Goal: Task Accomplishment & Management: Manage account settings

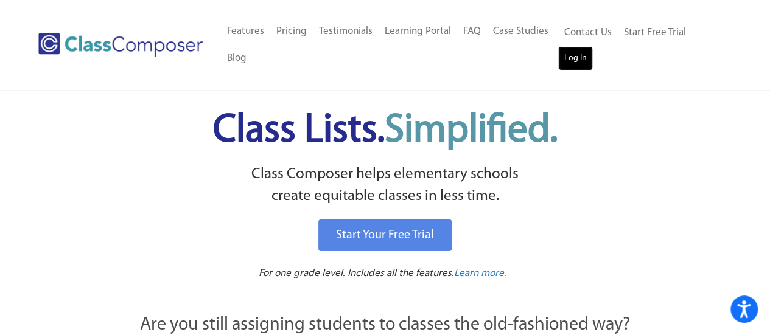
click at [570, 58] on link "Log In" at bounding box center [575, 58] width 35 height 24
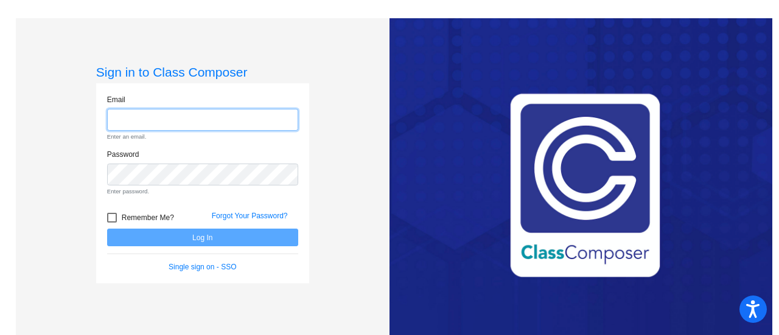
type input "[EMAIL_ADDRESS][DOMAIN_NAME]"
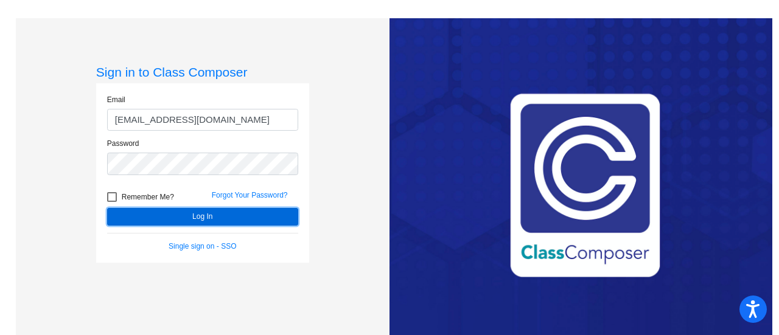
click at [184, 234] on form "Email [EMAIL_ADDRESS][DOMAIN_NAME] Password Remember Me? Forgot Your Password? …" at bounding box center [202, 173] width 191 height 158
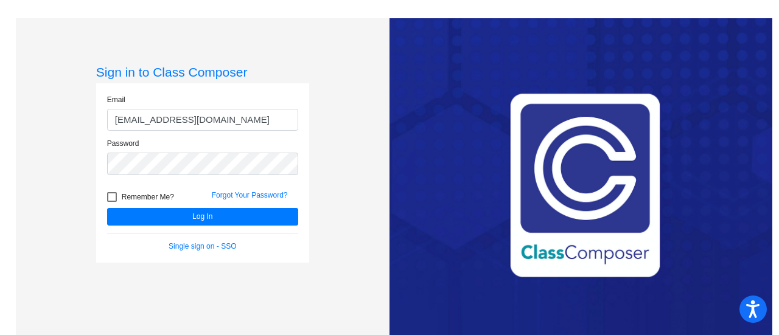
click at [211, 206] on div "Forgot Your Password?" at bounding box center [255, 199] width 105 height 18
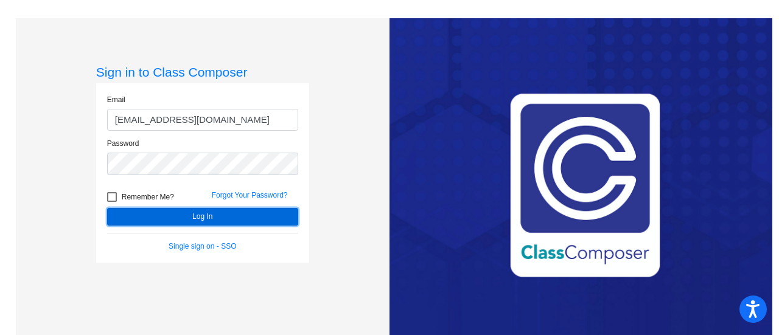
click at [210, 209] on button "Log In" at bounding box center [202, 217] width 191 height 18
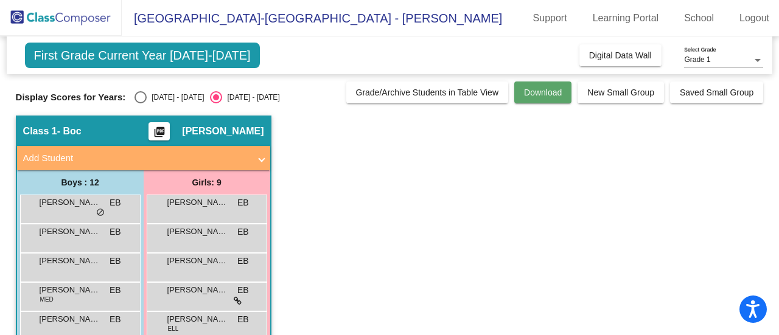
click at [538, 96] on span "Download" at bounding box center [543, 93] width 38 height 10
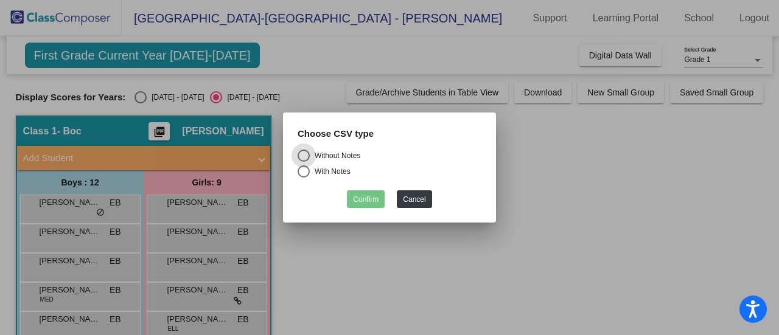
click at [307, 170] on div "Select an option" at bounding box center [304, 172] width 12 height 12
click at [304, 178] on input "With Notes" at bounding box center [303, 178] width 1 height 1
radio input "true"
click at [368, 192] on button "Confirm" at bounding box center [366, 199] width 38 height 18
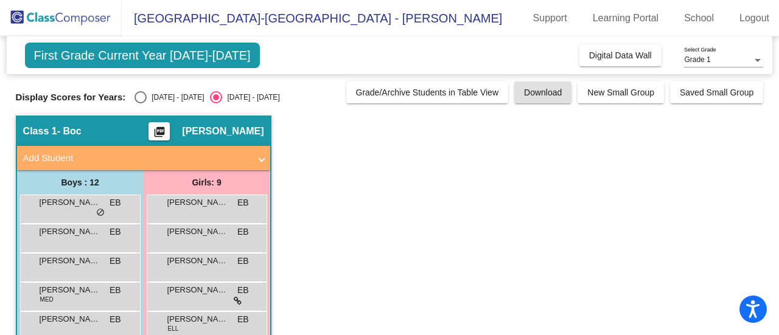
click at [477, 136] on app-classroom "Class 1 - Boc picture_as_pdf [PERSON_NAME] Add Student First Name Last Name Stu…" at bounding box center [390, 340] width 748 height 449
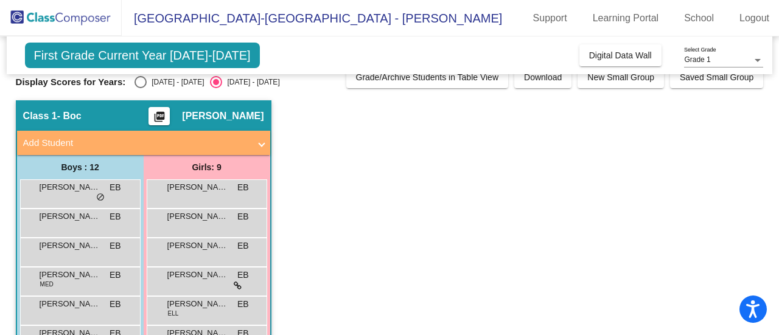
scroll to position [16, 0]
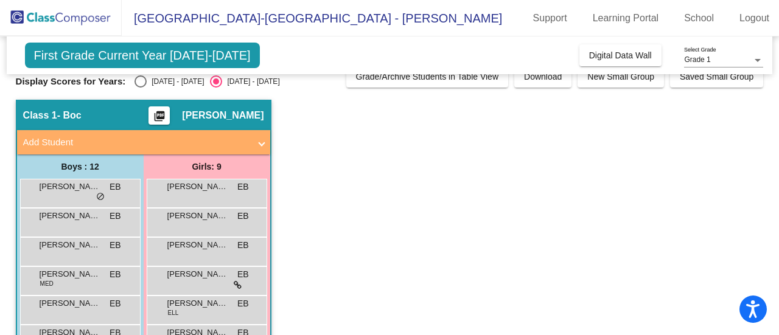
click at [167, 113] on mat-icon "picture_as_pdf" at bounding box center [159, 118] width 15 height 17
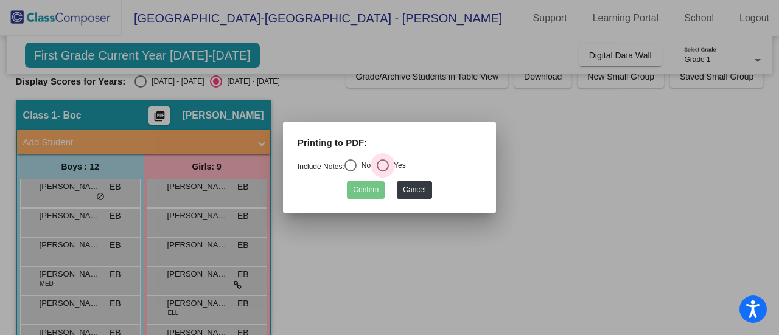
click at [385, 166] on div "Select an option" at bounding box center [383, 165] width 12 height 12
click at [383, 172] on input "Yes" at bounding box center [382, 172] width 1 height 1
radio input "true"
click at [371, 189] on button "Confirm" at bounding box center [366, 190] width 38 height 18
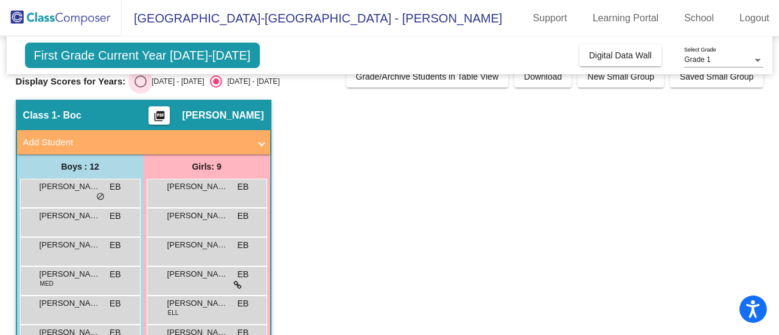
click at [138, 82] on div "Select an option" at bounding box center [141, 81] width 12 height 12
click at [140, 88] on input "[DATE] - [DATE]" at bounding box center [140, 88] width 1 height 1
radio input "true"
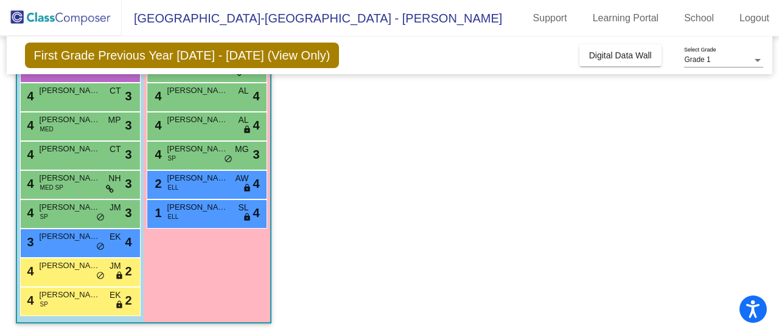
scroll to position [0, 0]
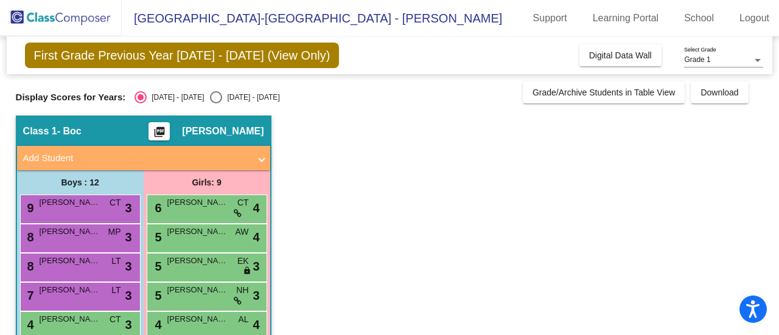
click at [167, 130] on mat-icon "picture_as_pdf" at bounding box center [159, 134] width 15 height 17
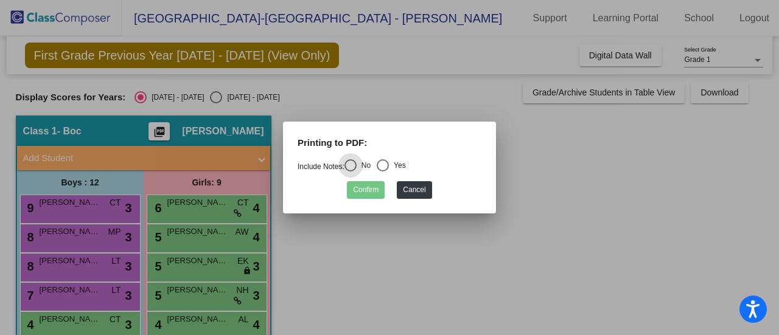
click at [385, 164] on div "Select an option" at bounding box center [383, 165] width 12 height 12
click at [383, 172] on input "Yes" at bounding box center [382, 172] width 1 height 1
radio input "true"
click at [368, 190] on button "Confirm" at bounding box center [366, 190] width 38 height 18
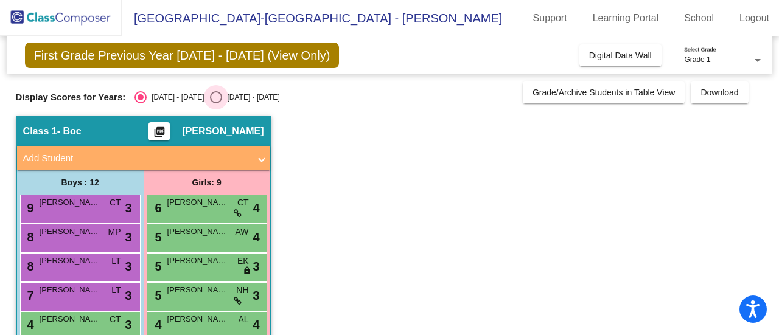
click at [210, 97] on div "Select an option" at bounding box center [216, 97] width 12 height 12
click at [215, 103] on input "[DATE] - [DATE]" at bounding box center [215, 103] width 1 height 1
radio input "true"
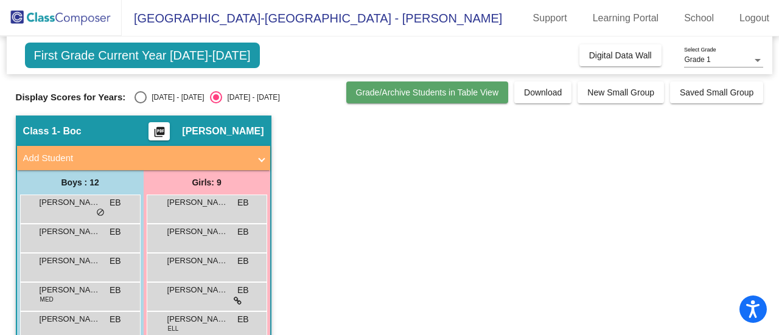
click at [368, 93] on span "Grade/Archive Students in Table View" at bounding box center [427, 93] width 143 height 10
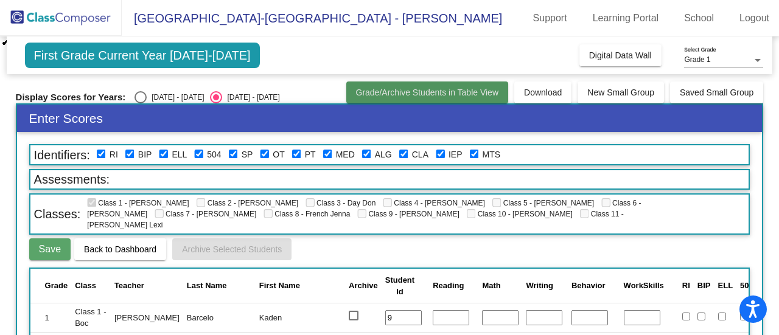
click at [369, 93] on span "Grade/Archive Students in Table View" at bounding box center [427, 93] width 143 height 10
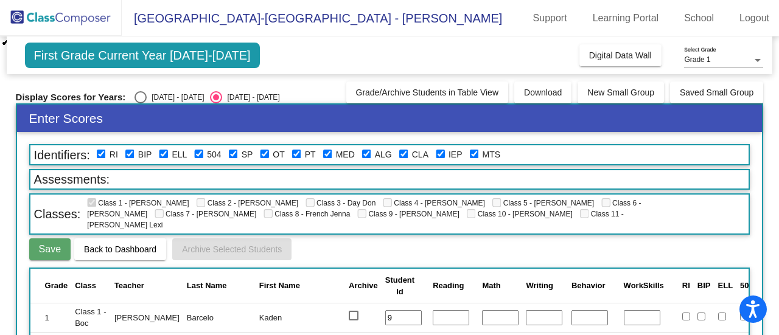
click at [73, 24] on img at bounding box center [61, 18] width 122 height 36
click at [125, 58] on span "First Grade Current Year [DATE]-[DATE]" at bounding box center [142, 56] width 235 height 26
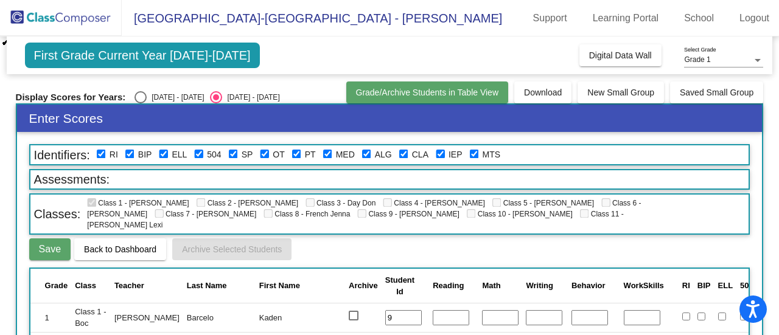
click at [346, 83] on button "Grade/Archive Students in Table View" at bounding box center [427, 93] width 162 height 22
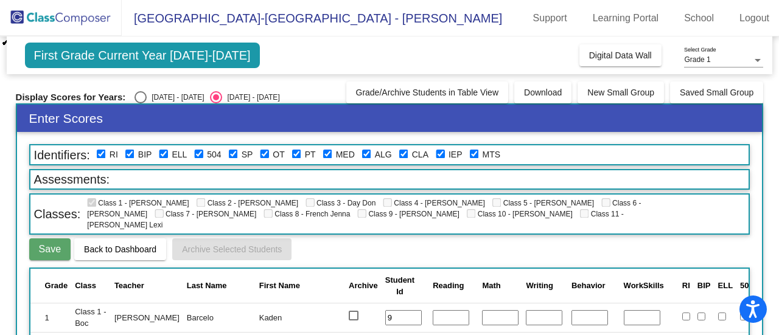
click at [142, 90] on div "Display Scores for Years: [DATE] - [DATE] [DATE] - [DATE] Grade/Archive Student…" at bounding box center [390, 93] width 748 height 22
click at [142, 92] on div "Select an option" at bounding box center [141, 97] width 12 height 12
click at [141, 103] on input "[DATE] - [DATE]" at bounding box center [140, 103] width 1 height 1
radio input "true"
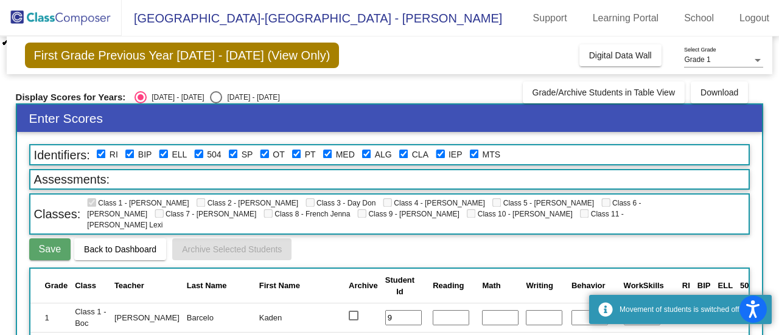
click at [210, 95] on div "Select an option" at bounding box center [216, 97] width 12 height 12
click at [215, 103] on input "[DATE] - [DATE]" at bounding box center [215, 103] width 1 height 1
radio input "true"
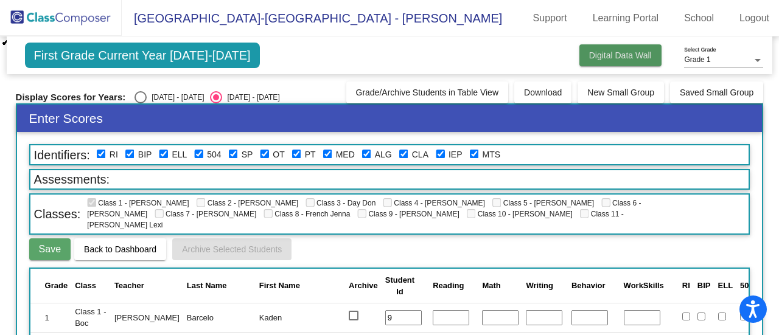
click at [583, 62] on button "Digital Data Wall" at bounding box center [620, 55] width 82 height 22
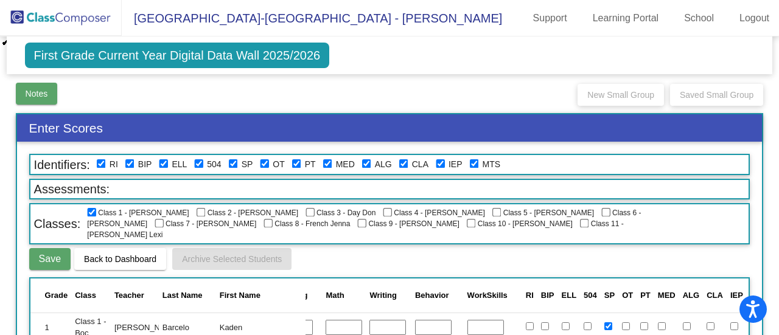
click at [41, 92] on span "Notes" at bounding box center [37, 94] width 23 height 10
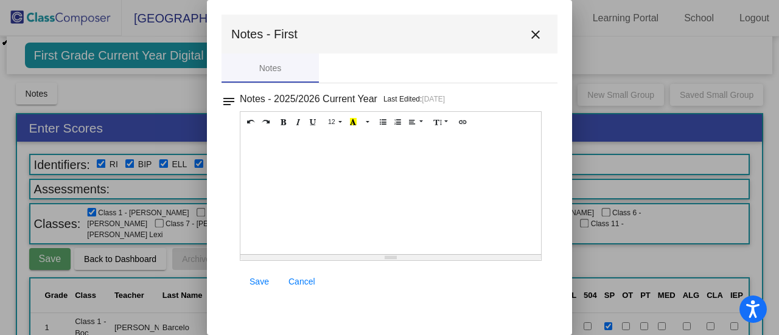
click at [538, 38] on mat-icon "close" at bounding box center [535, 34] width 15 height 15
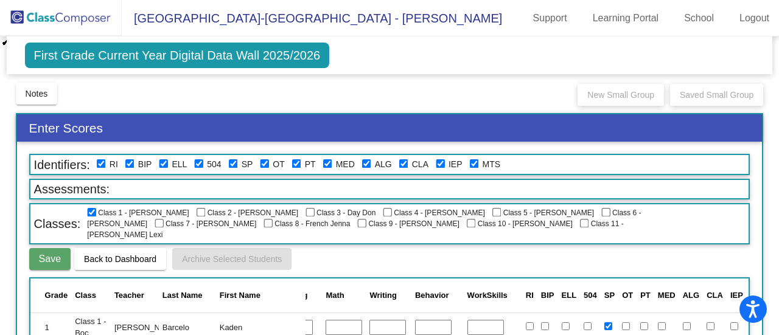
click at [72, 14] on img at bounding box center [61, 18] width 122 height 36
